Goal: Task Accomplishment & Management: Manage account settings

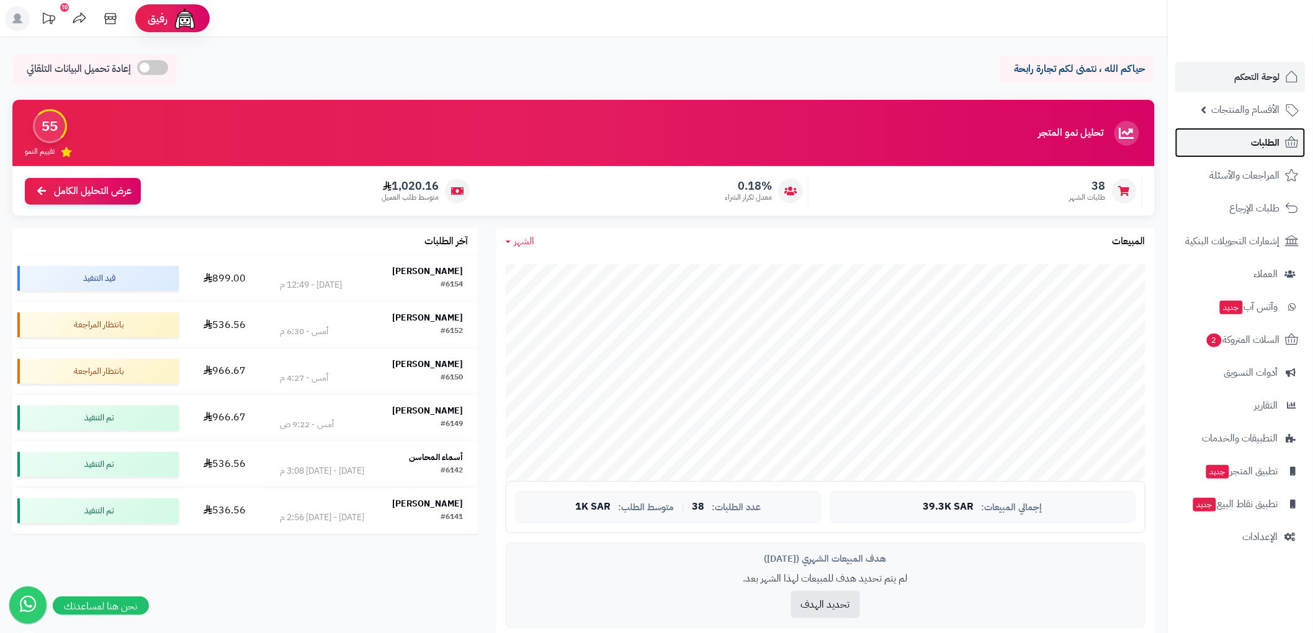
click at [1256, 145] on span "الطلبات" at bounding box center [1265, 142] width 29 height 17
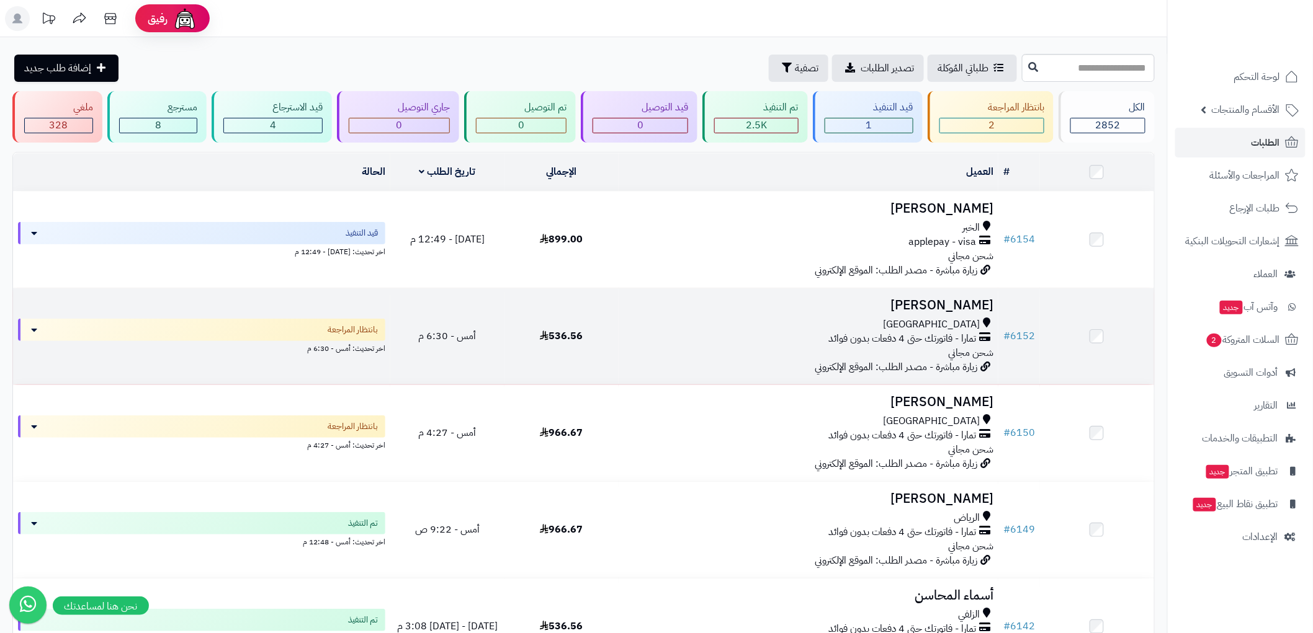
click at [893, 311] on h3 "عبدالرحمن سعد" at bounding box center [808, 305] width 370 height 14
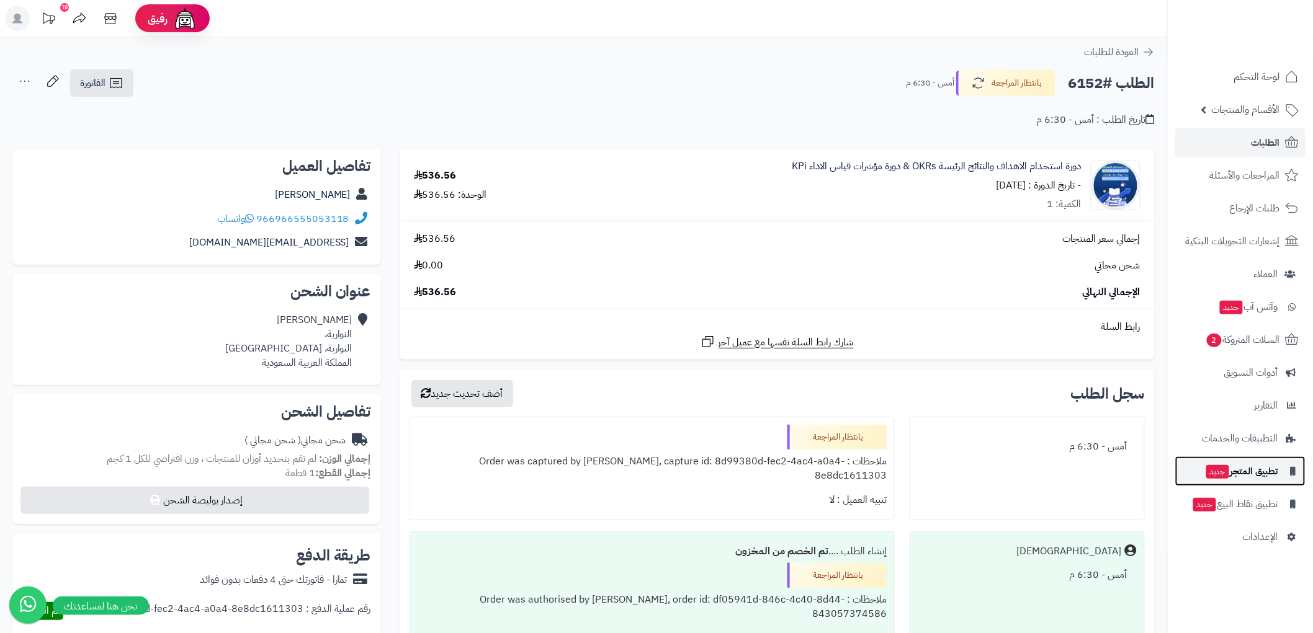
click at [1226, 479] on span "تطبيق المتجر جديد" at bounding box center [1241, 471] width 73 height 17
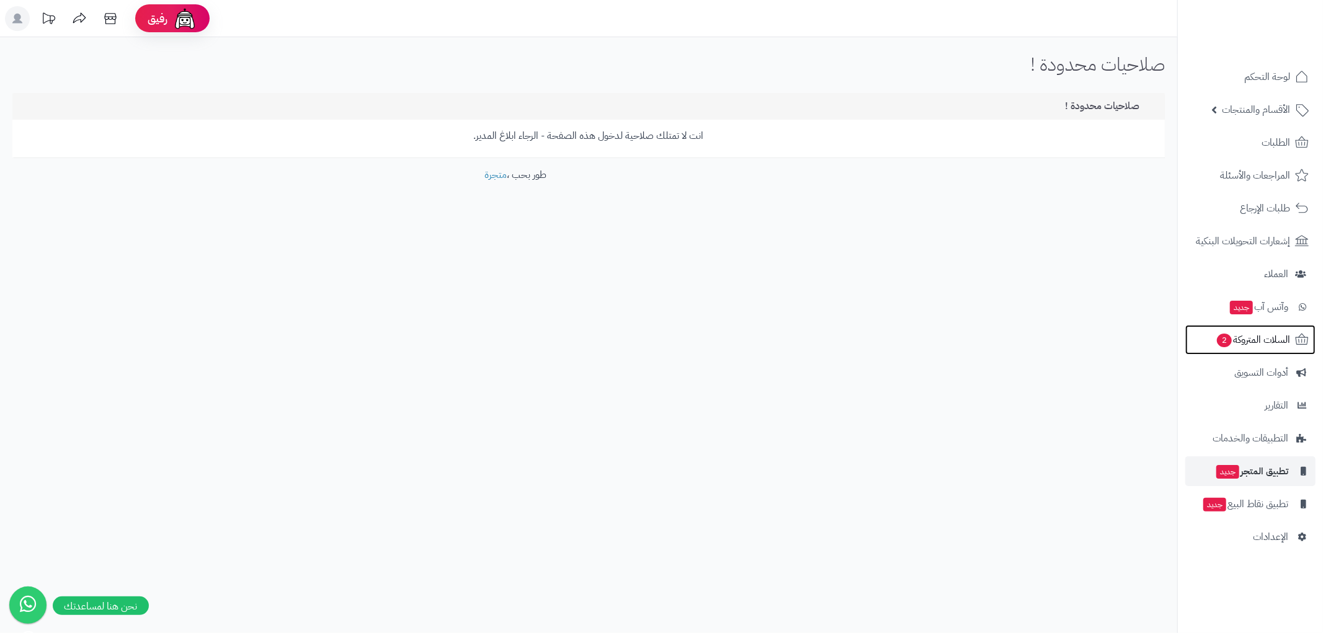
click at [1250, 344] on span "السلات المتروكة 2" at bounding box center [1253, 339] width 74 height 17
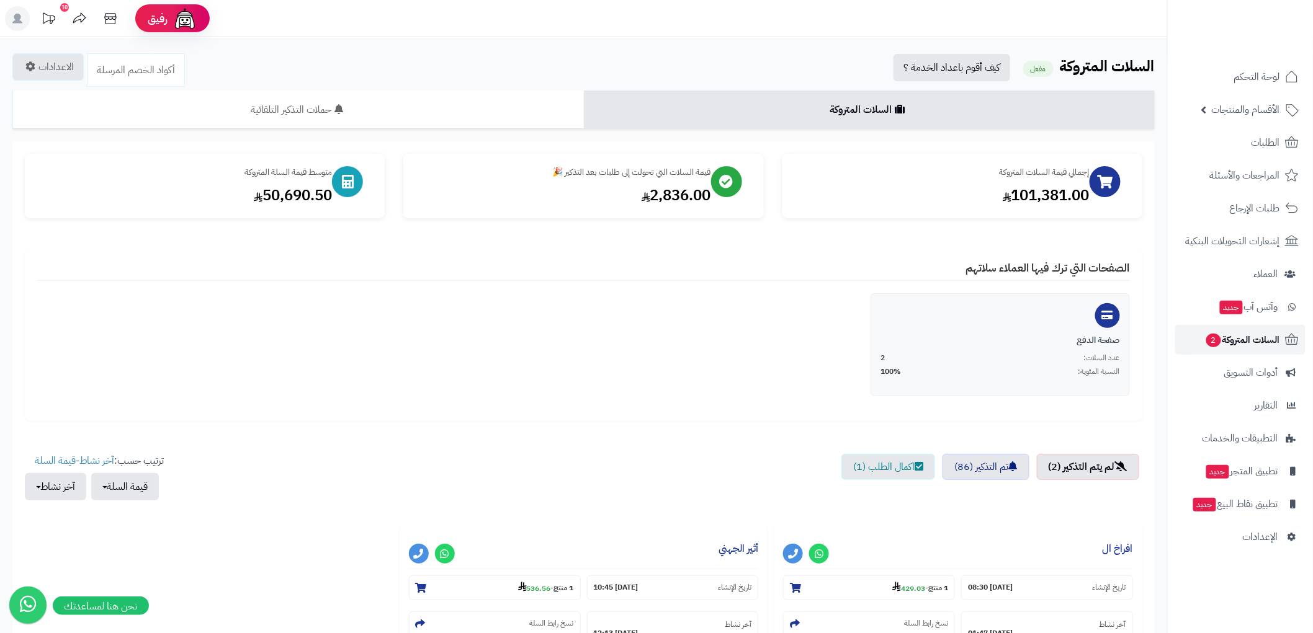
click at [1231, 342] on span "السلات المتروكة 2" at bounding box center [1242, 339] width 75 height 17
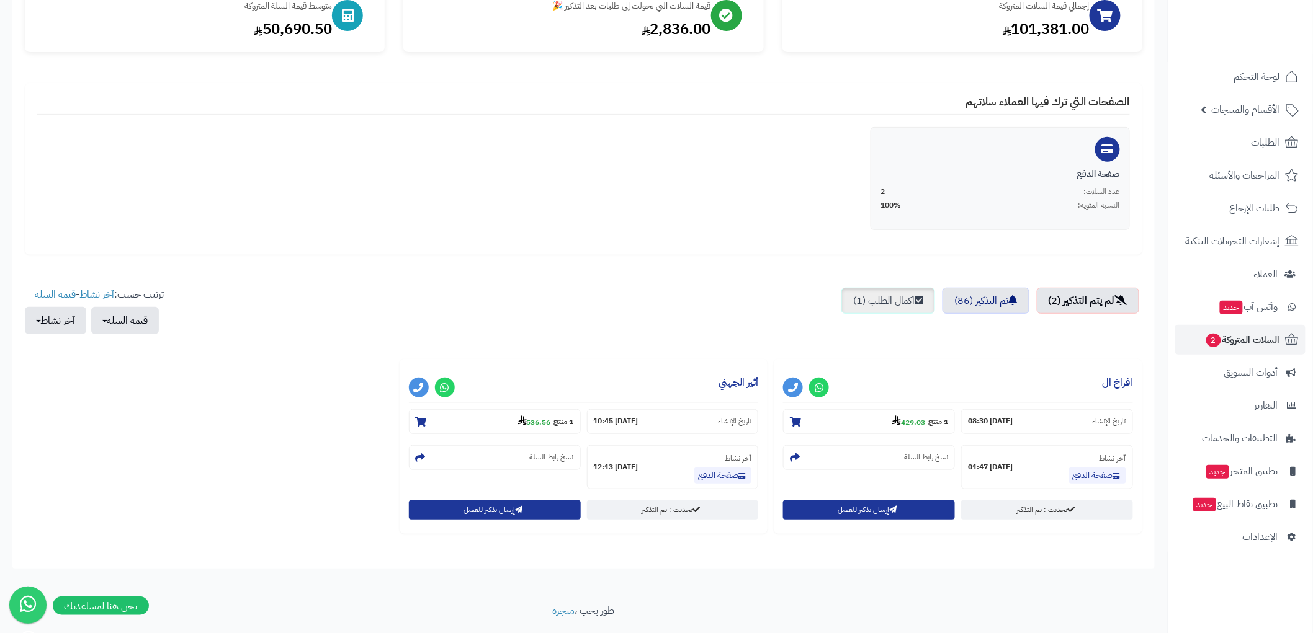
scroll to position [199, 0]
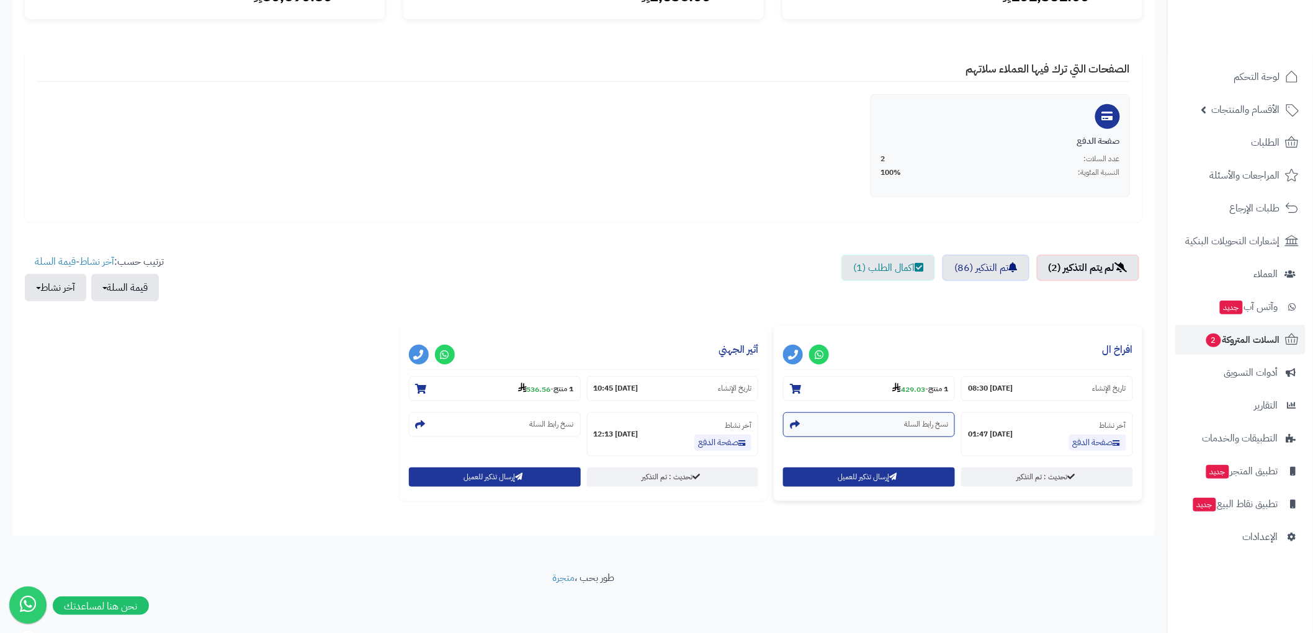
click at [799, 426] on icon at bounding box center [795, 425] width 10 height 10
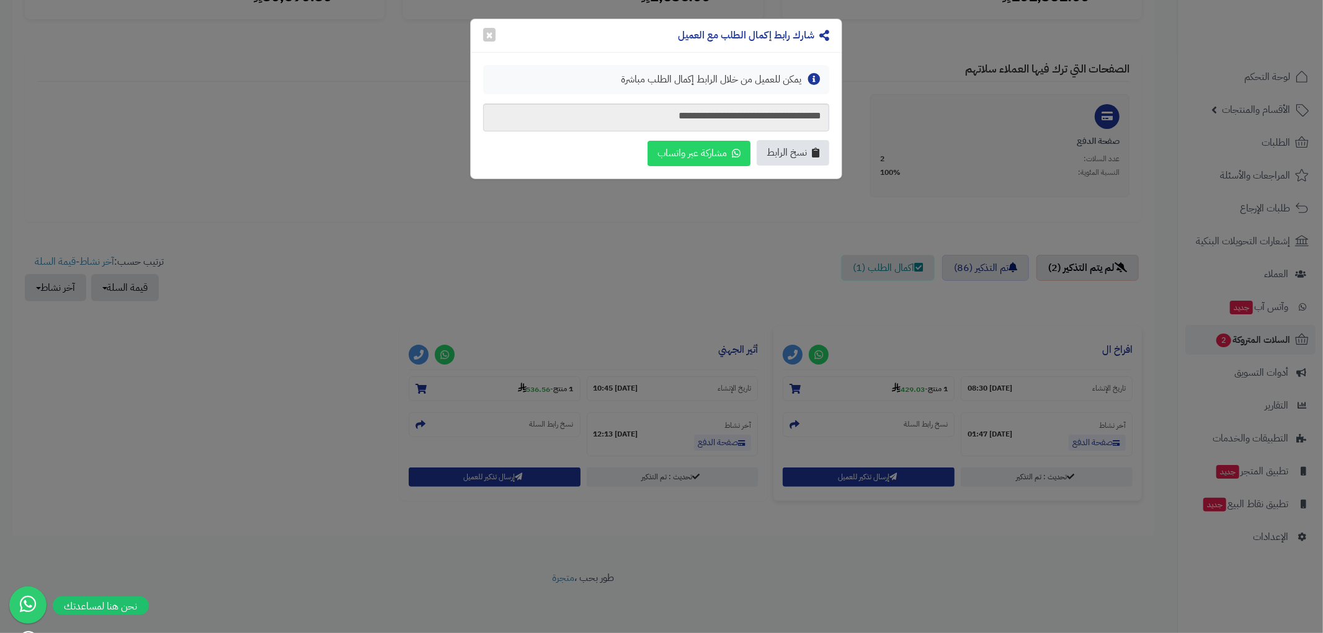
click at [796, 150] on span "نسخ الرابط" at bounding box center [787, 153] width 40 height 14
click at [493, 32] on button "×" at bounding box center [489, 34] width 12 height 14
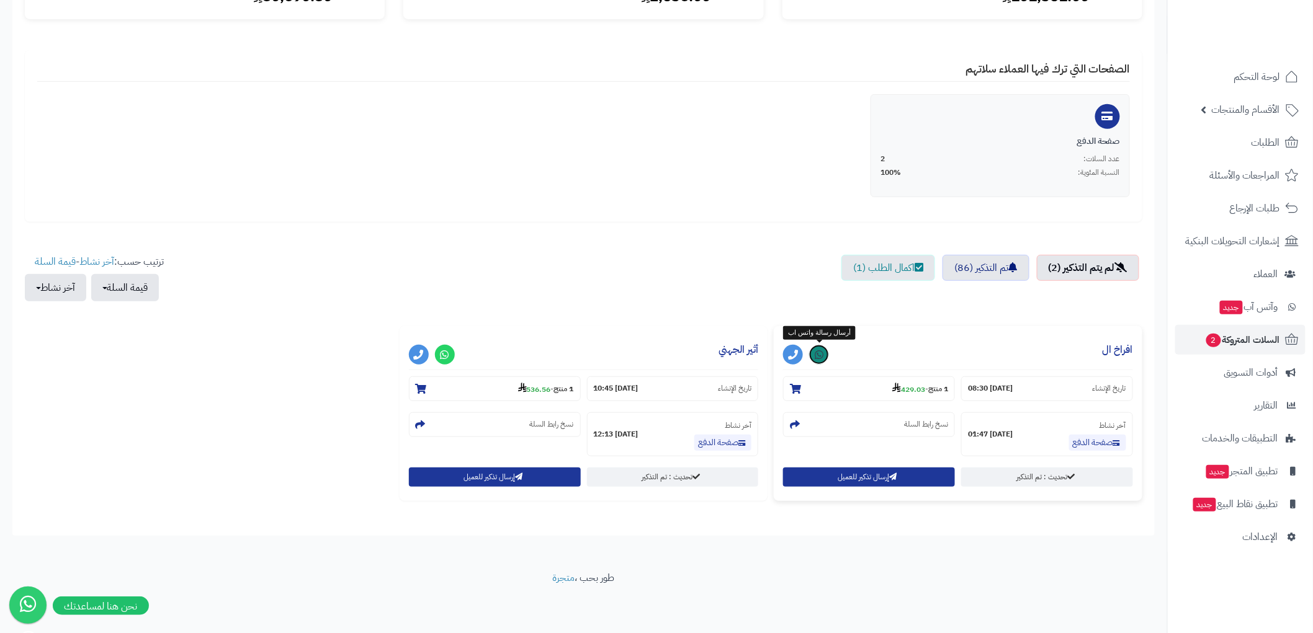
click at [818, 351] on icon at bounding box center [819, 355] width 9 height 10
click at [816, 350] on icon at bounding box center [819, 355] width 9 height 10
